Goal: Task Accomplishment & Management: Manage account settings

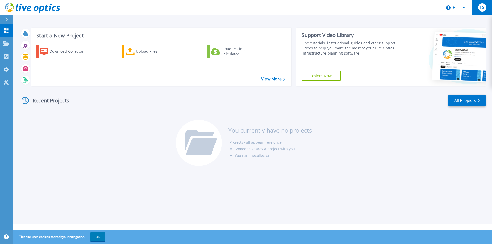
click at [480, 7] on div "TS" at bounding box center [482, 7] width 8 height 8
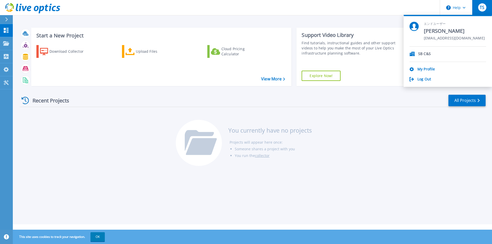
click at [388, 144] on div "Recent Projects All Projects You currently have no projects Projects will appea…" at bounding box center [253, 130] width 466 height 81
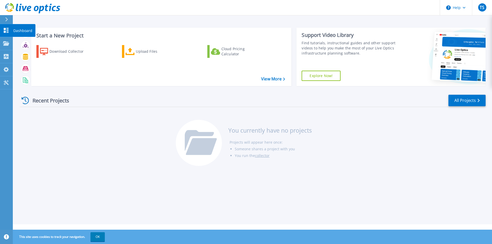
click at [8, 29] on icon at bounding box center [6, 30] width 5 height 5
click at [267, 81] on link "View More" at bounding box center [273, 79] width 24 height 5
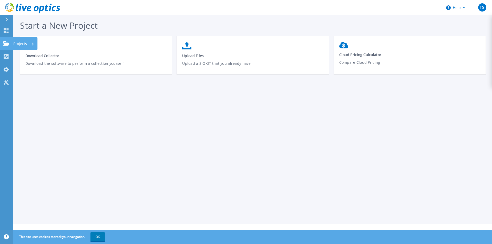
click at [21, 46] on p "Projects" at bounding box center [20, 43] width 14 height 13
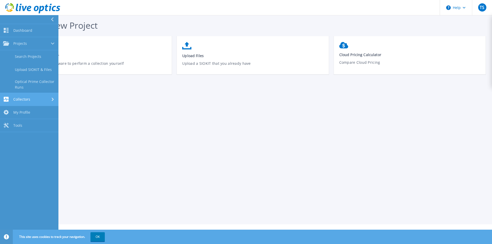
click at [37, 102] on div "Collectors" at bounding box center [29, 99] width 52 height 5
click at [29, 109] on link "Tools Tools" at bounding box center [29, 109] width 58 height 13
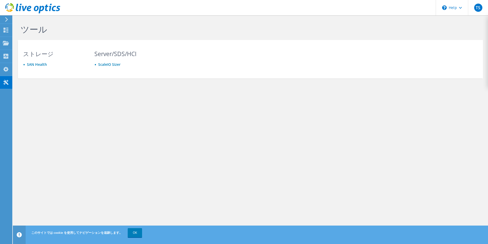
click at [5, 20] on icon at bounding box center [7, 19] width 4 height 5
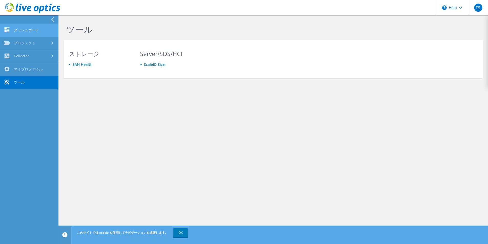
click at [28, 32] on link "ダッシュボード" at bounding box center [29, 30] width 58 height 13
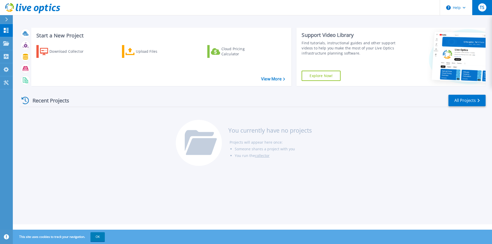
click at [485, 7] on div "TS" at bounding box center [482, 7] width 8 height 8
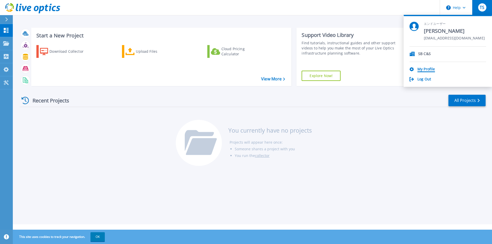
click at [425, 71] on link "My Profile" at bounding box center [426, 69] width 17 height 5
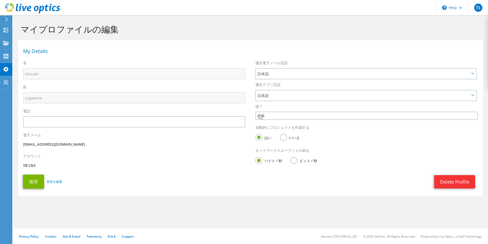
select select "110"
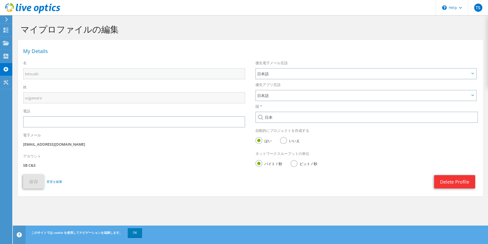
click at [148, 168] on p "SB C&S" at bounding box center [134, 166] width 222 height 6
click at [475, 7] on span "TS" at bounding box center [478, 8] width 8 height 8
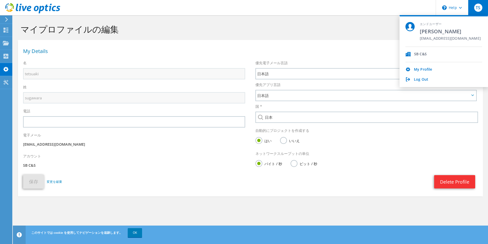
click at [316, 38] on div "マイプロファイルの編集" at bounding box center [250, 27] width 470 height 25
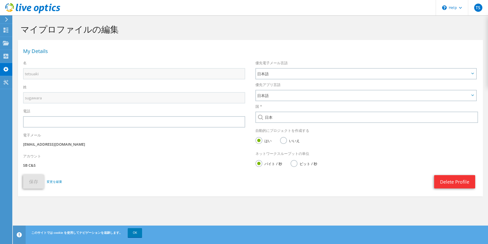
click at [176, 33] on h1 "マイプロファイルの編集" at bounding box center [249, 29] width 457 height 11
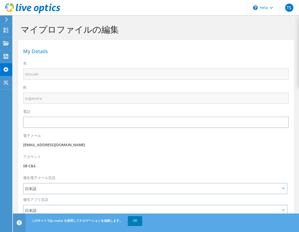
click at [219, 9] on header "TS エンドユーザー tetsuaki sugawara tetsuaki.sugawara@g.softbank.co.jp SB C&S My Profi…" at bounding box center [149, 7] width 299 height 15
click at [30, 44] on div "プロジェクト" at bounding box center [28, 43] width 33 height 13
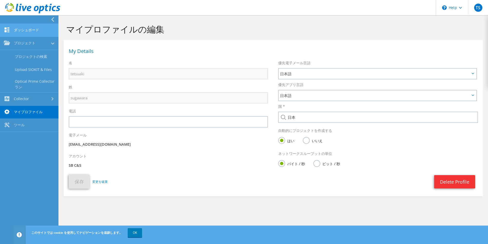
click at [28, 33] on link "ダッシュボード" at bounding box center [29, 30] width 58 height 13
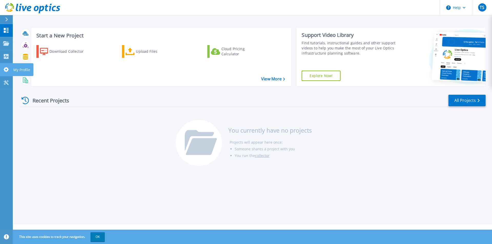
click at [8, 70] on icon at bounding box center [6, 69] width 5 height 5
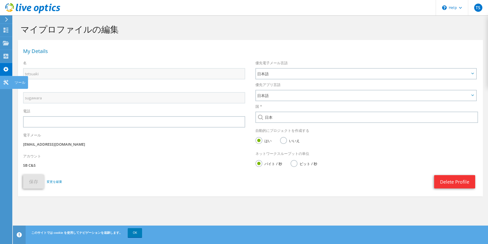
click at [6, 82] on use at bounding box center [5, 82] width 5 height 5
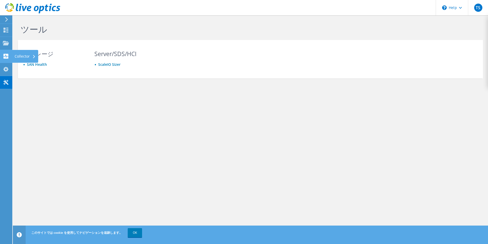
click at [9, 57] on icon at bounding box center [6, 56] width 6 height 5
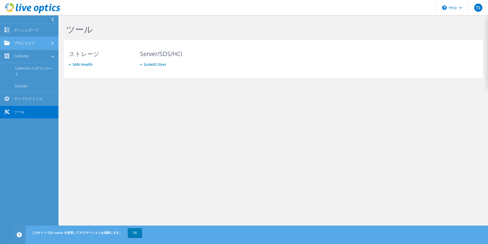
click at [39, 46] on link "プロジェクト" at bounding box center [29, 43] width 58 height 13
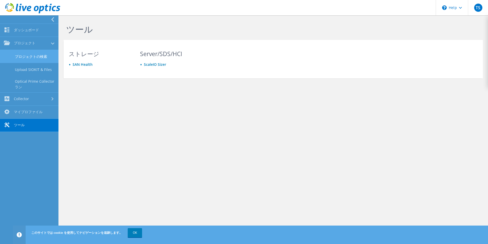
click at [39, 57] on link "プロジェクトの検索" at bounding box center [29, 56] width 58 height 13
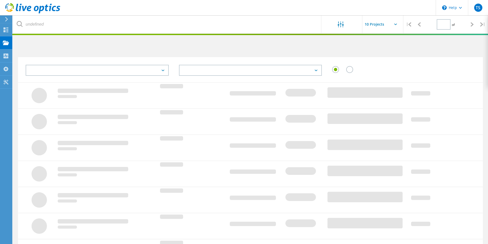
type input "1"
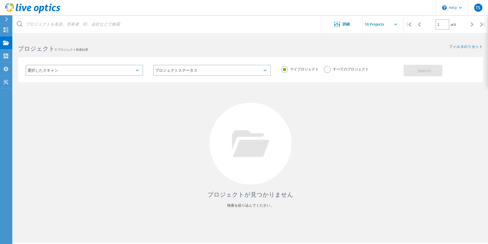
click at [327, 69] on label "すべてのプロジェクト" at bounding box center [346, 68] width 45 height 5
click at [0, 0] on input "すべてのプロジェクト" at bounding box center [0, 0] width 0 height 0
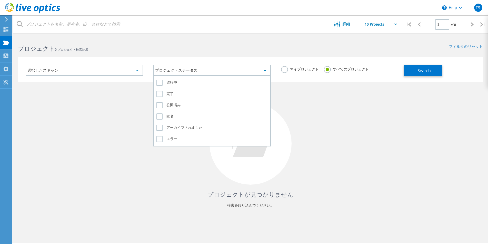
click at [208, 72] on div "プロジェクトステータス" at bounding box center [211, 70] width 117 height 11
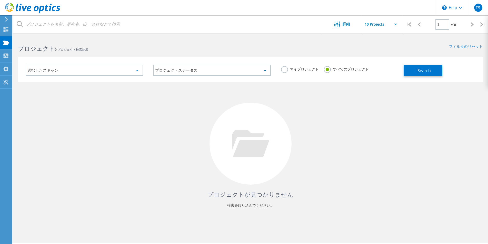
click at [345, 134] on div "プロジェクトが見つかりません 検索を絞り込んでください。" at bounding box center [250, 148] width 465 height 133
click at [419, 69] on span "Search" at bounding box center [423, 71] width 13 height 6
click at [7, 31] on icon at bounding box center [6, 29] width 6 height 5
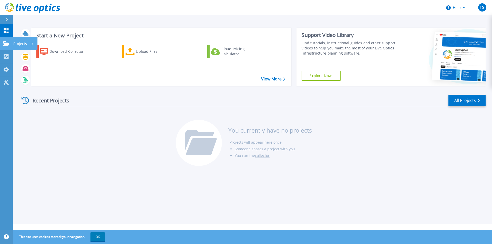
click at [7, 45] on icon at bounding box center [6, 43] width 6 height 4
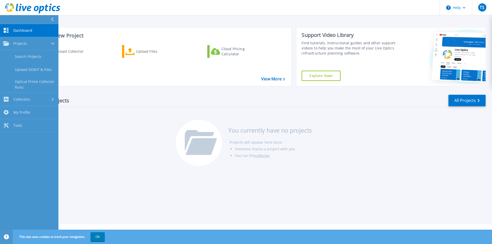
click at [37, 34] on link "Dashboard Dashboard" at bounding box center [29, 30] width 58 height 13
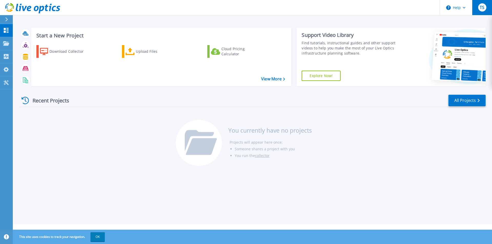
click at [479, 4] on div "TS" at bounding box center [482, 7] width 8 height 8
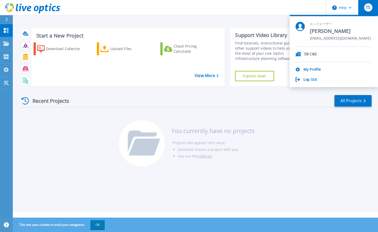
click at [274, 6] on header "Help TS エンドユーザー tetsuaki sugawara [EMAIL_ADDRESS][DOMAIN_NAME] SB C&S My Profil…" at bounding box center [189, 7] width 378 height 15
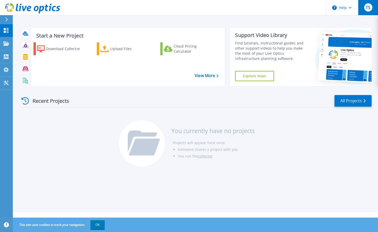
click at [369, 6] on span "TS" at bounding box center [368, 7] width 5 height 4
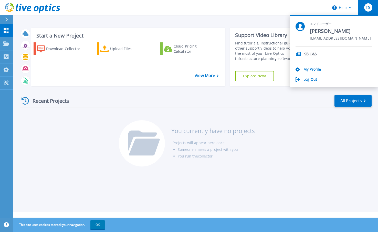
click at [291, 121] on div "Recent Projects All Projects You currently have no projects Projects will appea…" at bounding box center [196, 130] width 352 height 81
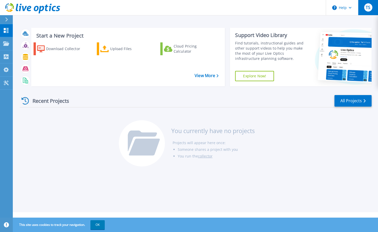
click at [370, 7] on span "TS" at bounding box center [368, 7] width 5 height 4
click at [321, 141] on div "Recent Projects All Projects You currently have no projects Projects will appea…" at bounding box center [196, 130] width 352 height 81
click at [348, 10] on button "Help" at bounding box center [342, 7] width 32 height 15
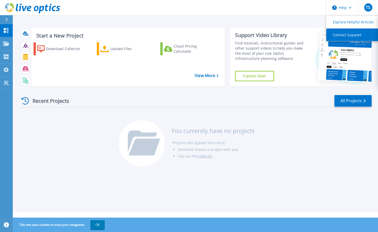
click at [346, 37] on link "Contact Support" at bounding box center [355, 34] width 57 height 13
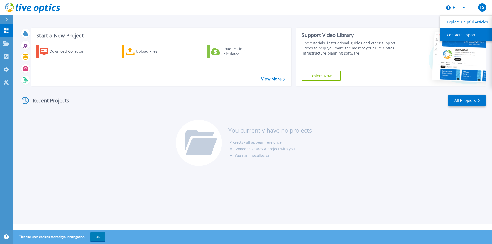
click at [460, 34] on link "Contact Support" at bounding box center [469, 34] width 57 height 13
click at [457, 37] on link "Contact Support" at bounding box center [469, 34] width 57 height 13
click at [378, 152] on div "Recent Projects All Projects You currently have no projects Projects will appea…" at bounding box center [253, 130] width 466 height 81
click at [74, 125] on div "Recent Projects All Projects You currently have no projects Projects will appea…" at bounding box center [253, 130] width 466 height 81
click at [480, 7] on div "TS" at bounding box center [482, 7] width 8 height 8
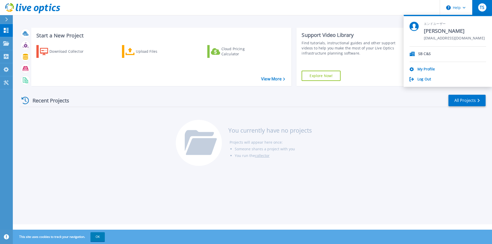
click at [385, 11] on header "Help TS エンドユーザー tetsuaki sugawara tetsuaki.sugawara@g.softbank.co.jp SB C&S My …" at bounding box center [246, 7] width 492 height 15
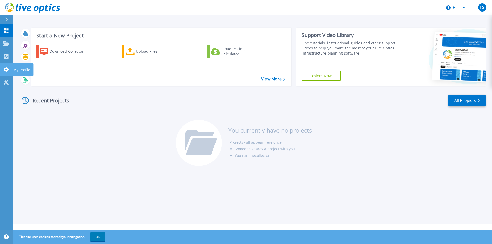
click at [5, 70] on icon at bounding box center [6, 69] width 5 height 5
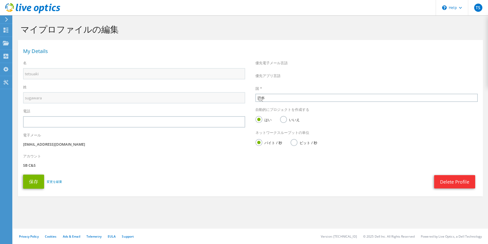
select select "110"
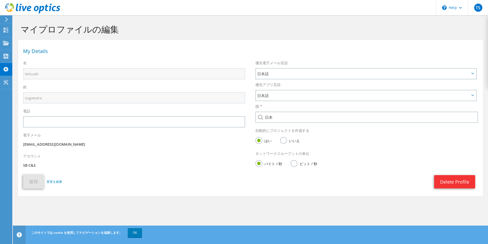
click at [362, 55] on div "My Details" at bounding box center [250, 50] width 465 height 15
click at [460, 7] on icon at bounding box center [460, 8] width 3 height 2
click at [458, 36] on link "Contact Support" at bounding box center [464, 34] width 57 height 13
click at [132, 233] on link "OK" at bounding box center [135, 232] width 14 height 9
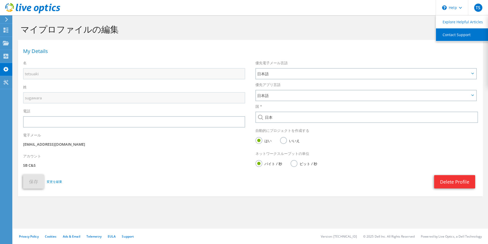
click at [453, 35] on link "Contact Support" at bounding box center [464, 34] width 57 height 13
click at [129, 237] on link "Support" at bounding box center [128, 237] width 12 height 4
click at [245, 194] on section "My Details 名 tetsuaki 姓 sugawara 電話" at bounding box center [250, 118] width 465 height 157
